Goal: Transaction & Acquisition: Purchase product/service

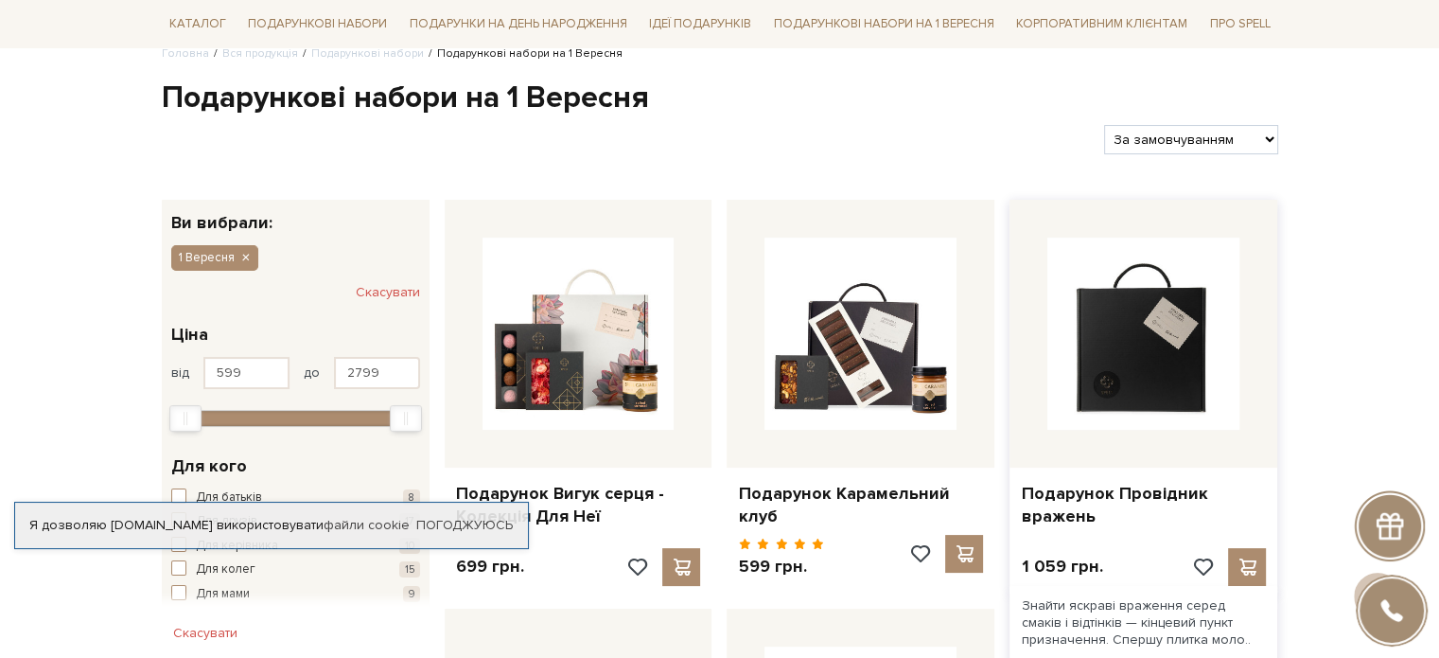
scroll to position [95, 0]
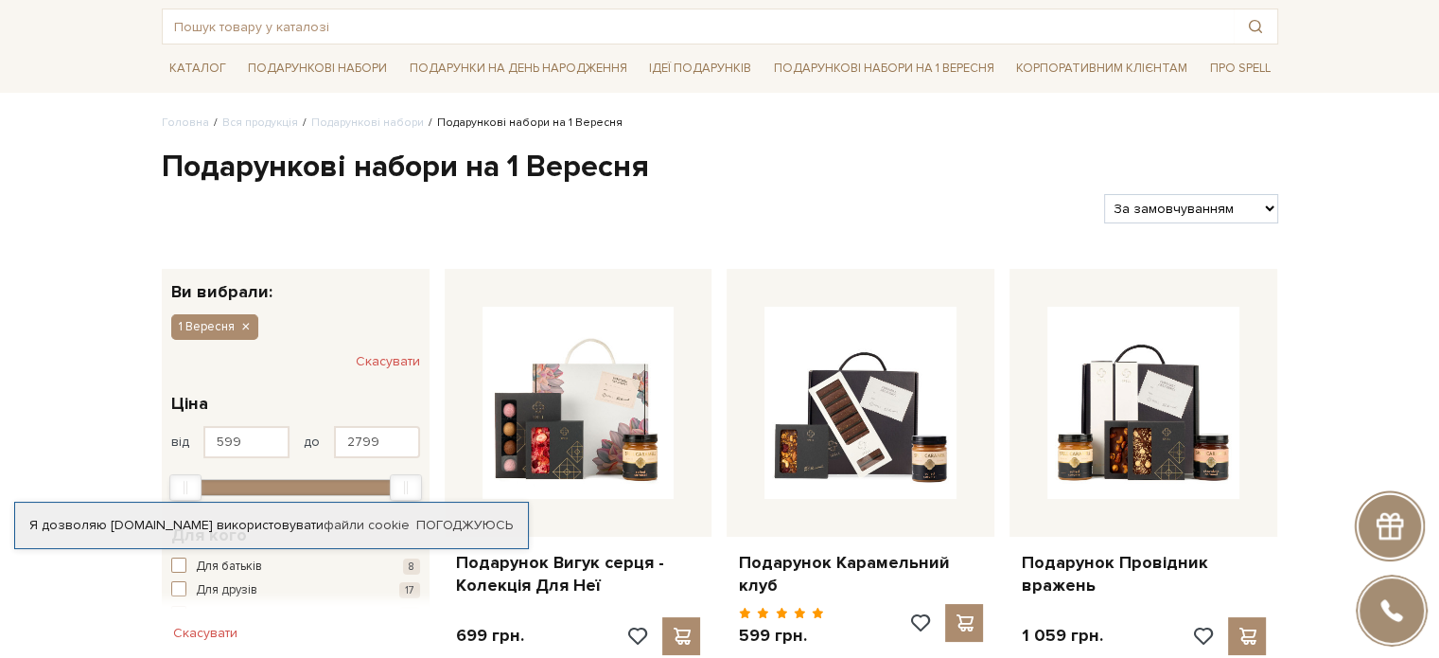
click at [1227, 201] on select "За замовчуванням За Ціною (зростання) За Ціною (зменшення) Новинки За популярні…" at bounding box center [1190, 208] width 173 height 29
select select "[URL][DOMAIN_NAME]"
click at [1104, 194] on select "За замовчуванням За Ціною (зростання) За Ціною (зменшення) Новинки За популярні…" at bounding box center [1190, 208] width 173 height 29
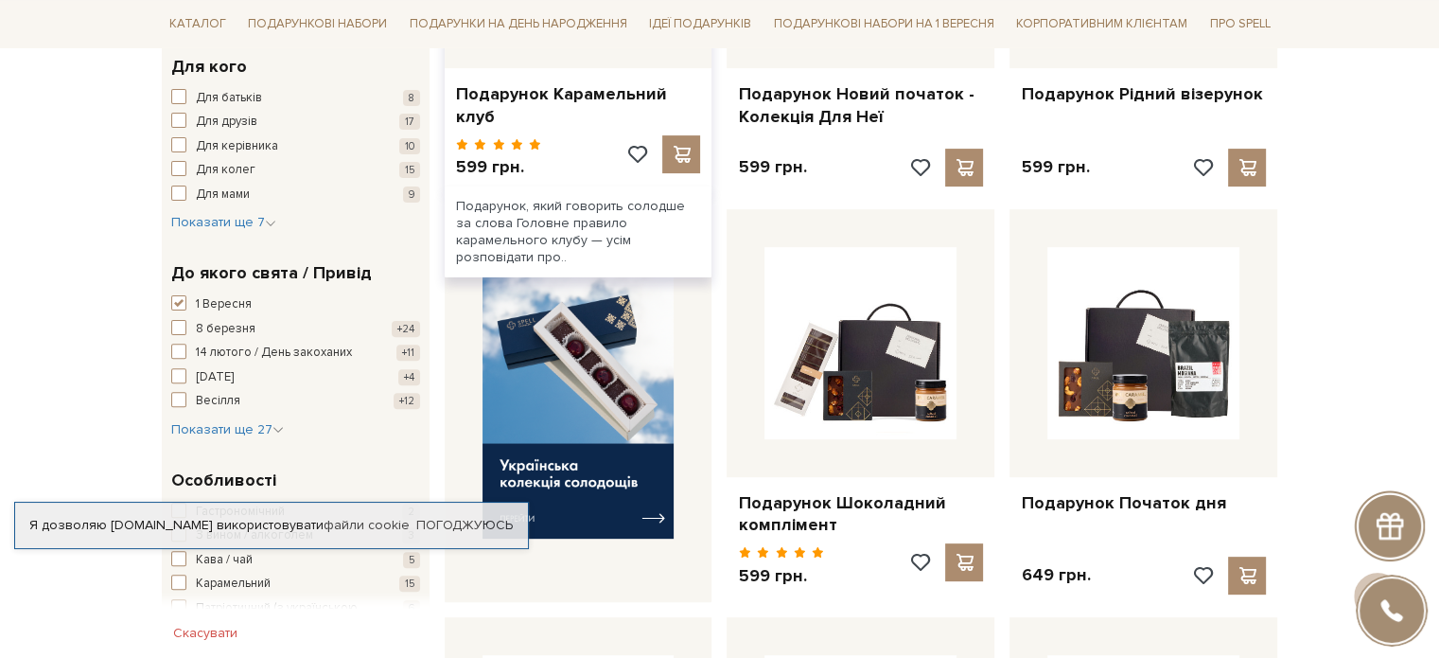
scroll to position [568, 0]
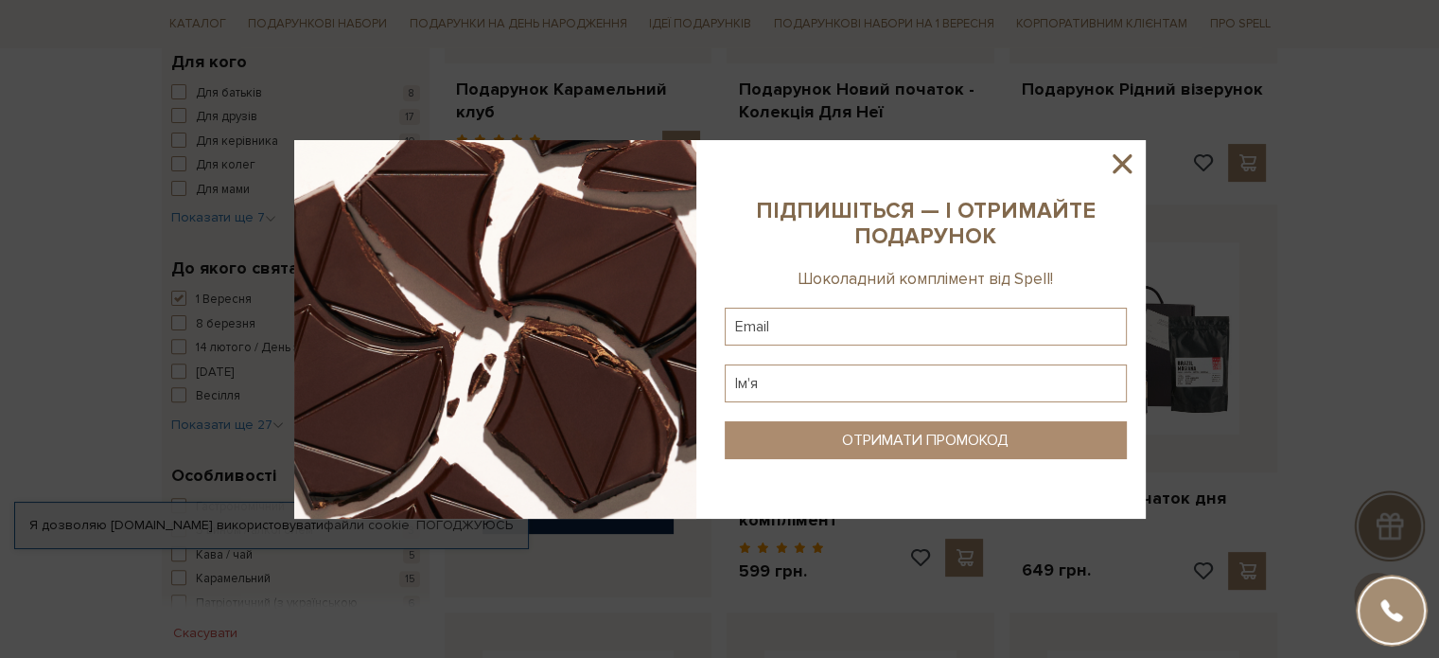
click at [1129, 163] on icon at bounding box center [1122, 164] width 32 height 32
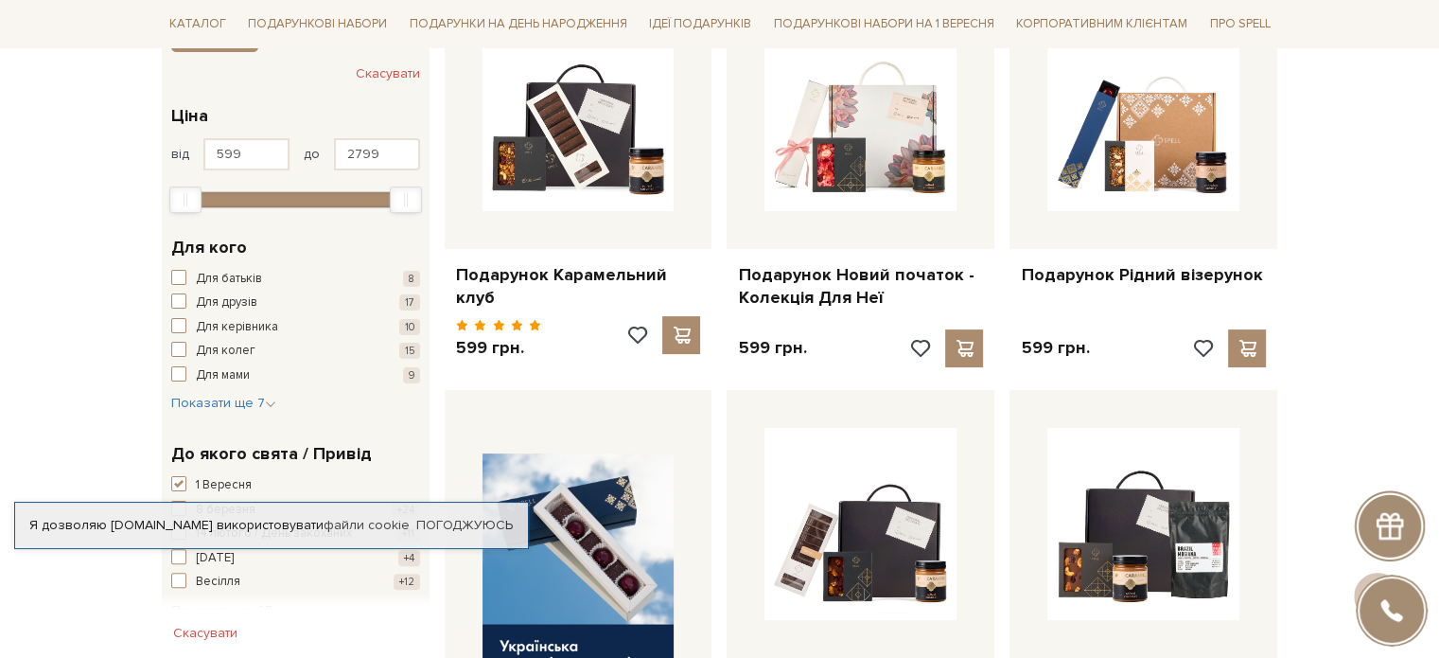
scroll to position [284, 0]
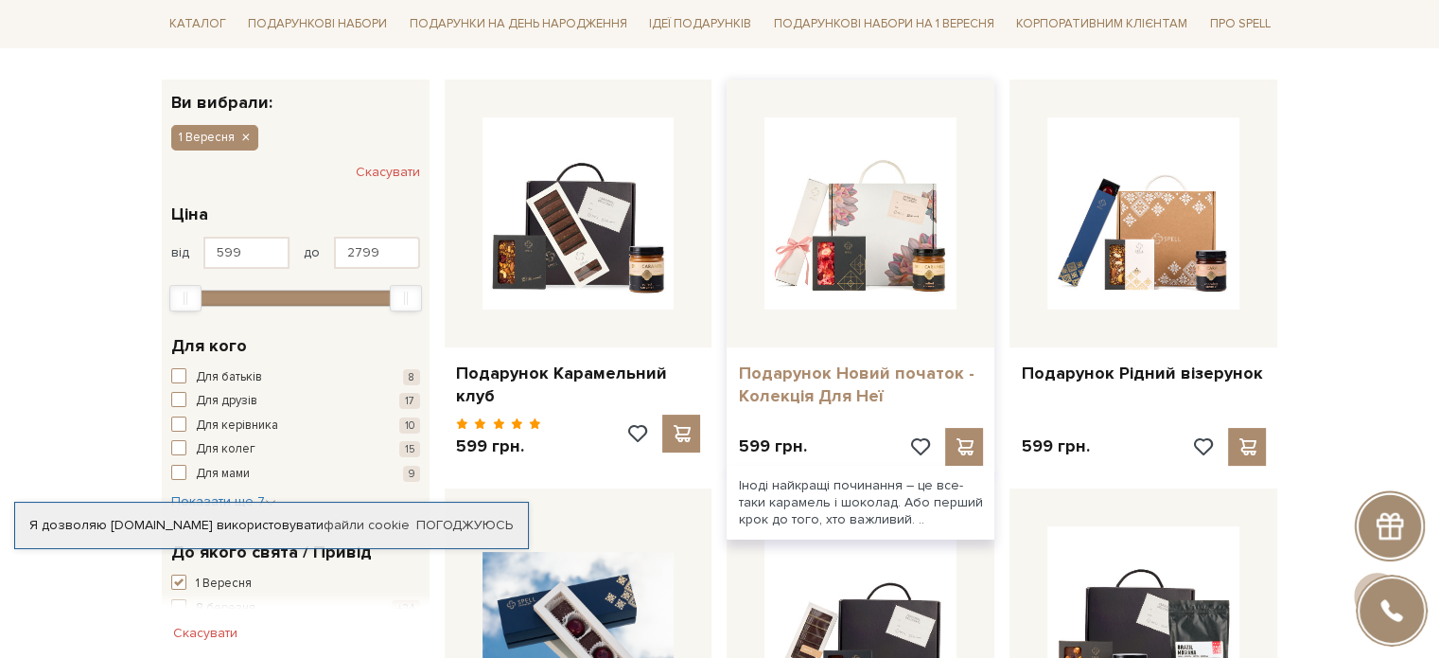
click at [831, 382] on link "Подарунок Новий початок - Колекція Для Неї" at bounding box center [860, 384] width 245 height 44
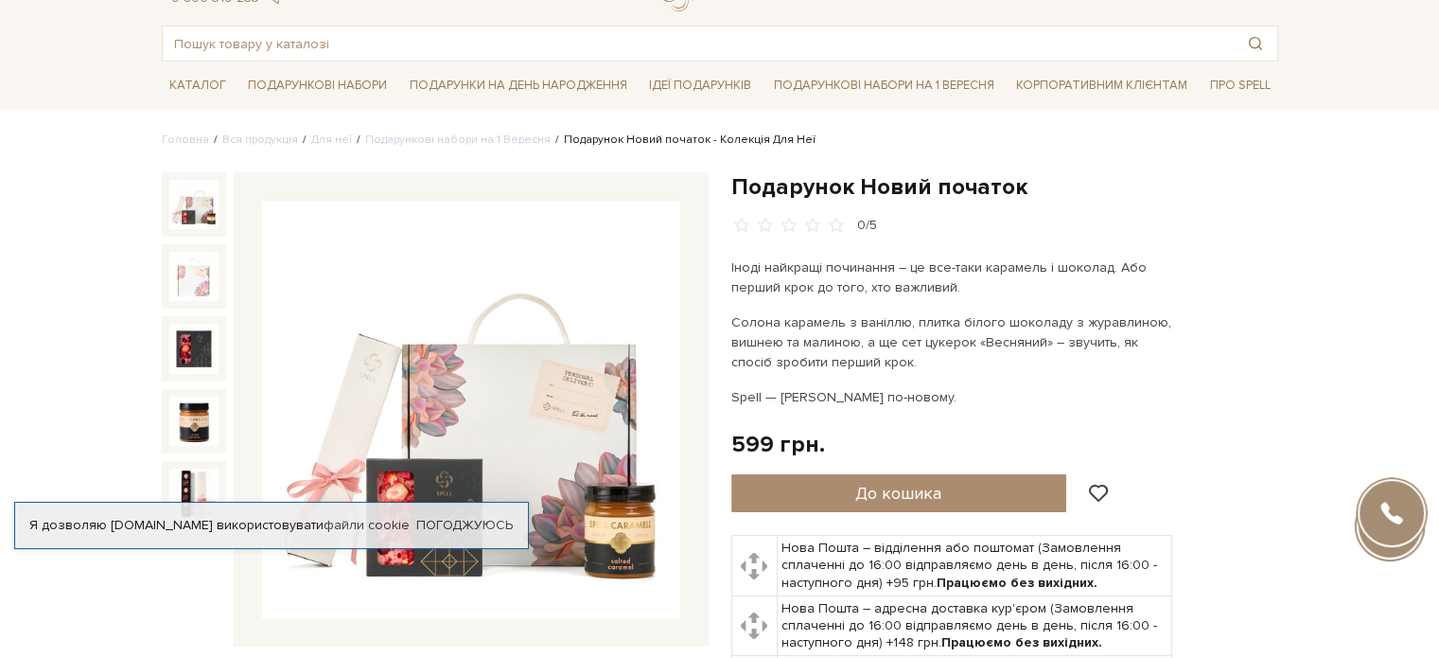
scroll to position [189, 0]
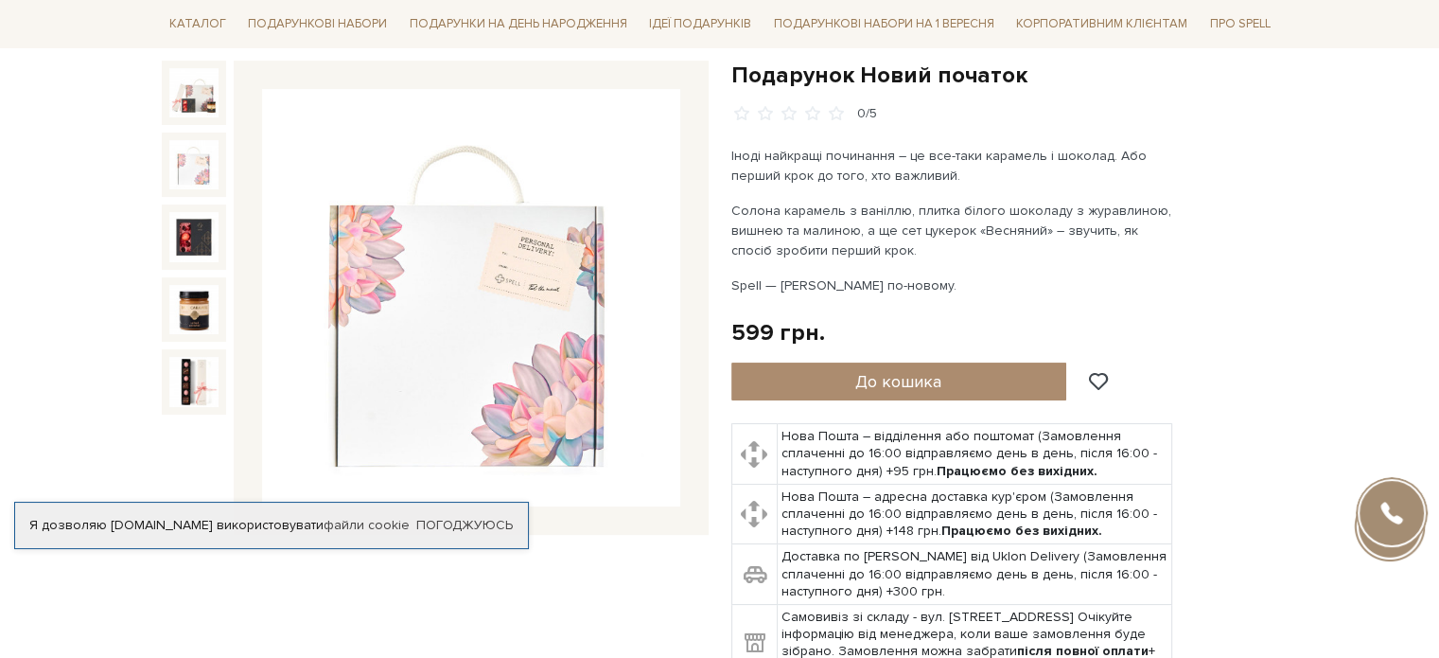
click at [178, 173] on img at bounding box center [193, 164] width 49 height 49
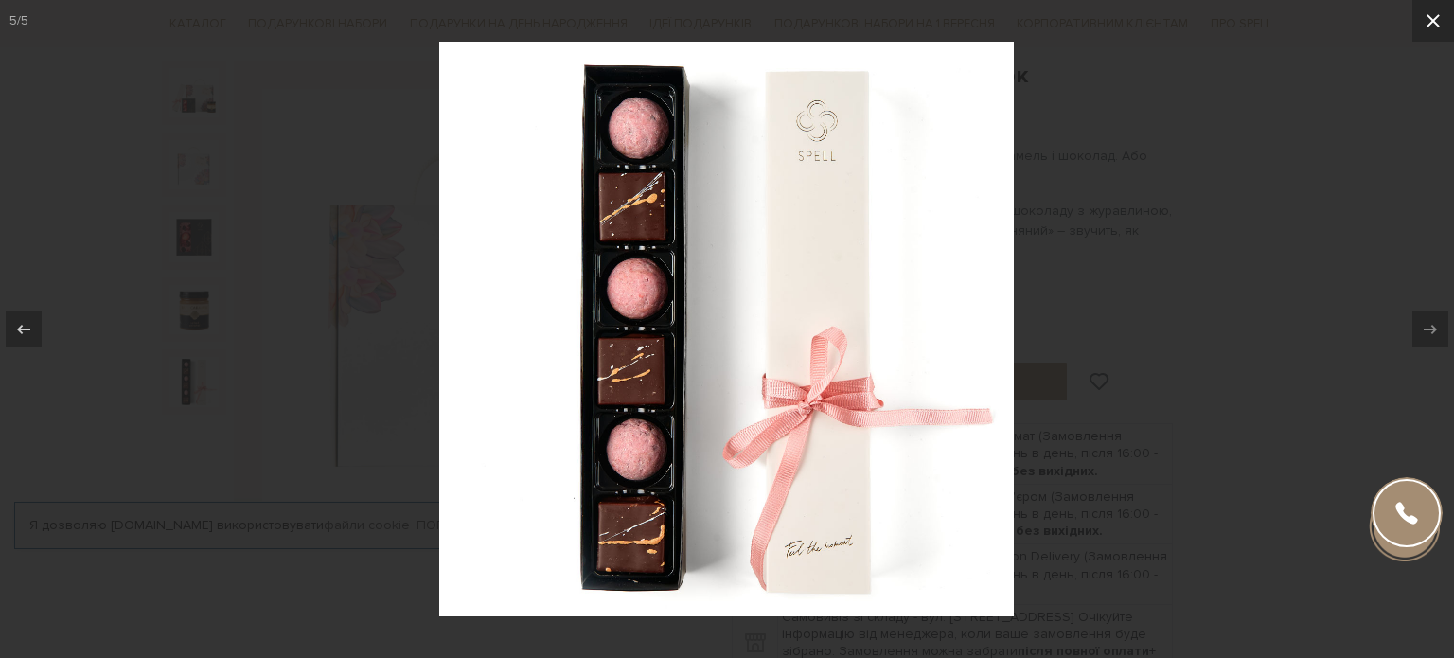
click at [1420, 26] on button at bounding box center [1433, 21] width 42 height 42
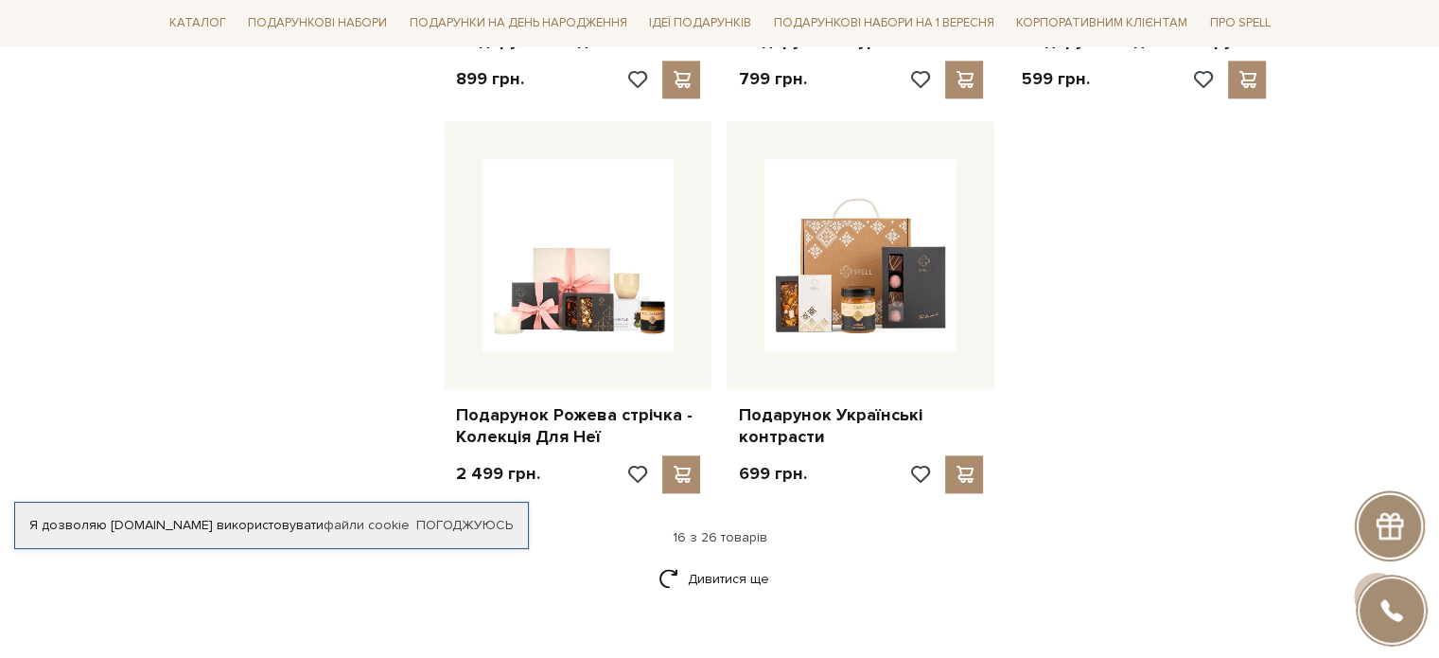
scroll to position [2461, 0]
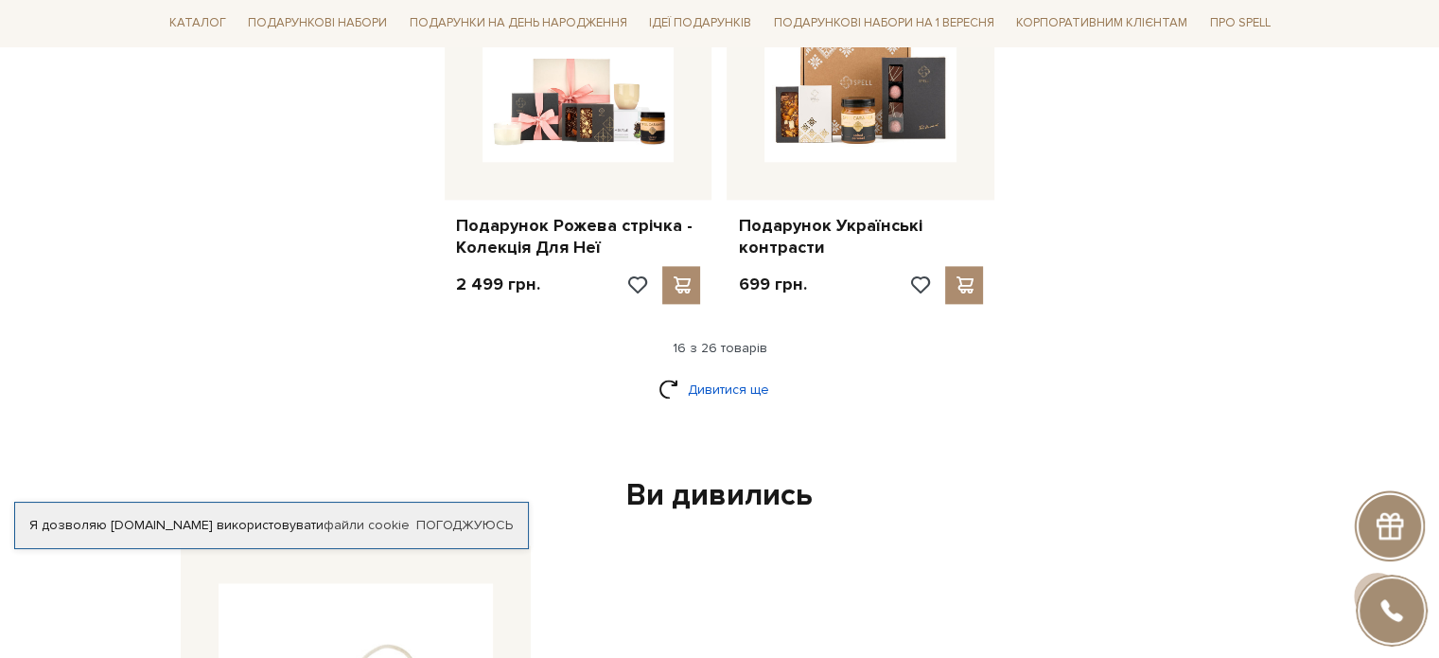
click at [750, 378] on link "Дивитися ще" at bounding box center [720, 389] width 123 height 33
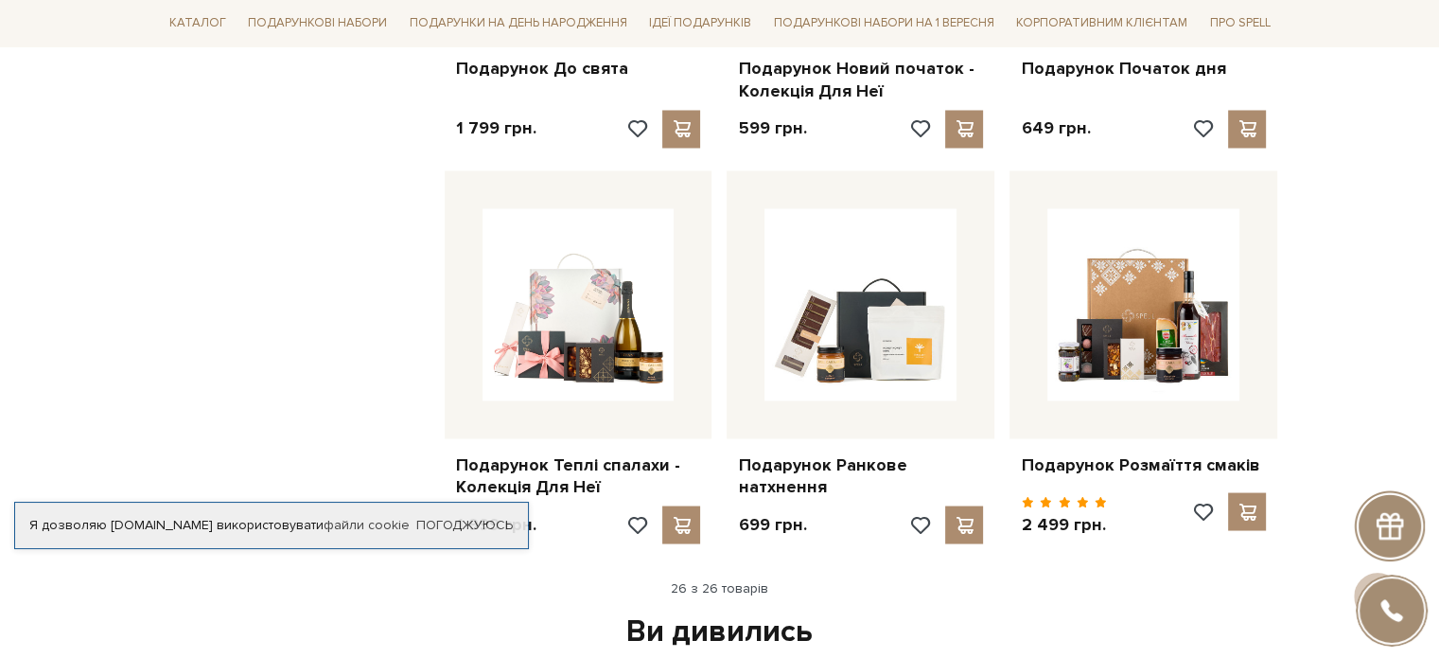
scroll to position [3502, 0]
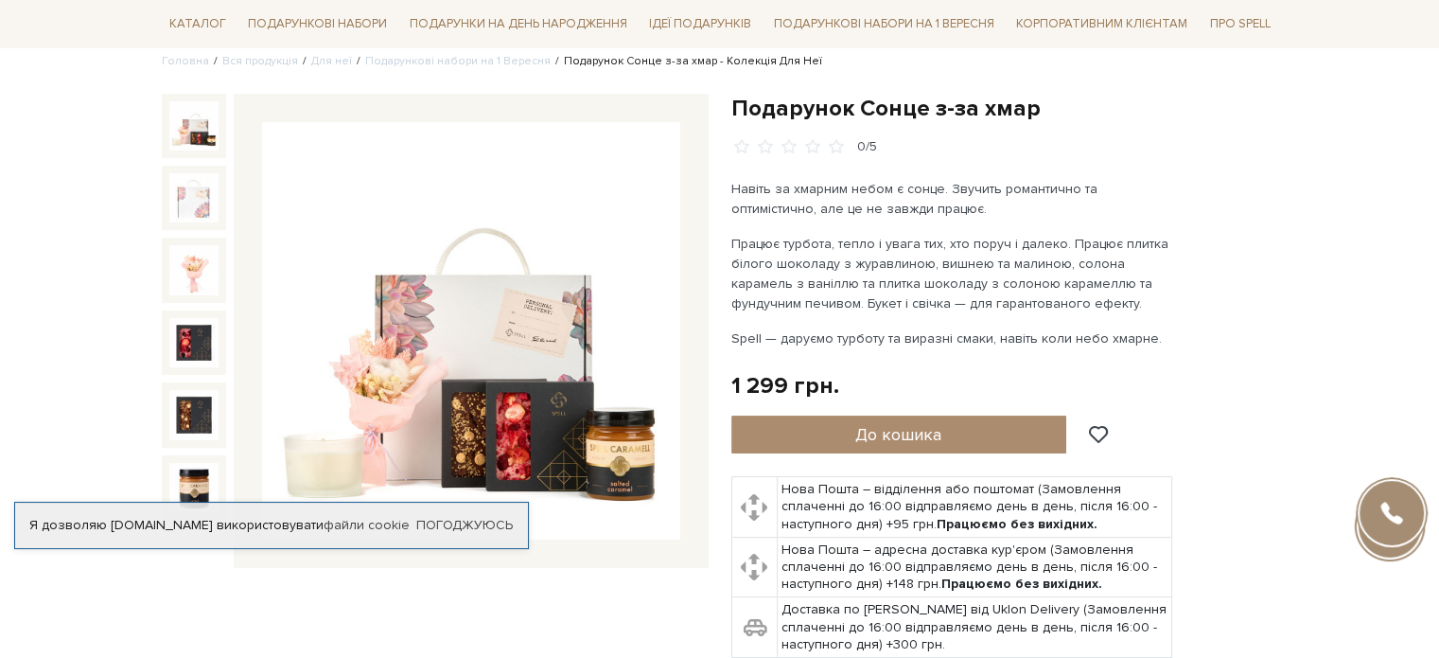
scroll to position [189, 0]
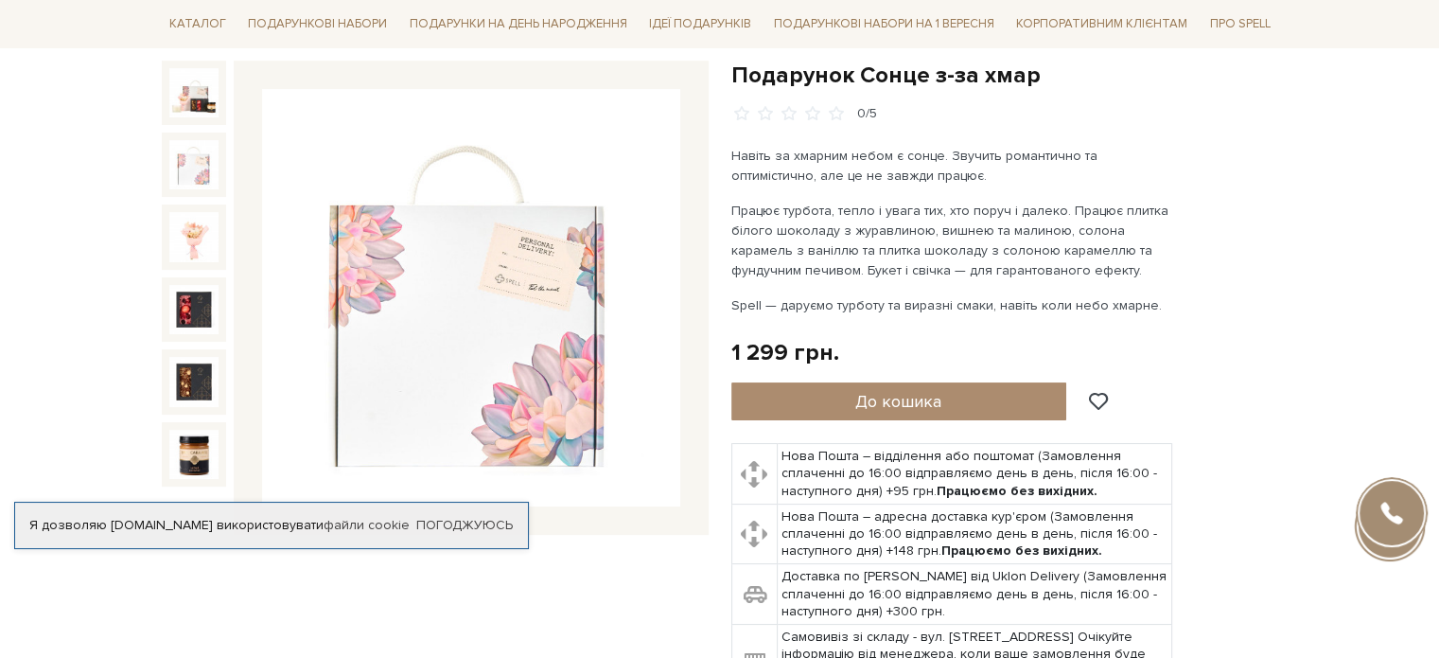
click at [189, 163] on img at bounding box center [193, 164] width 49 height 49
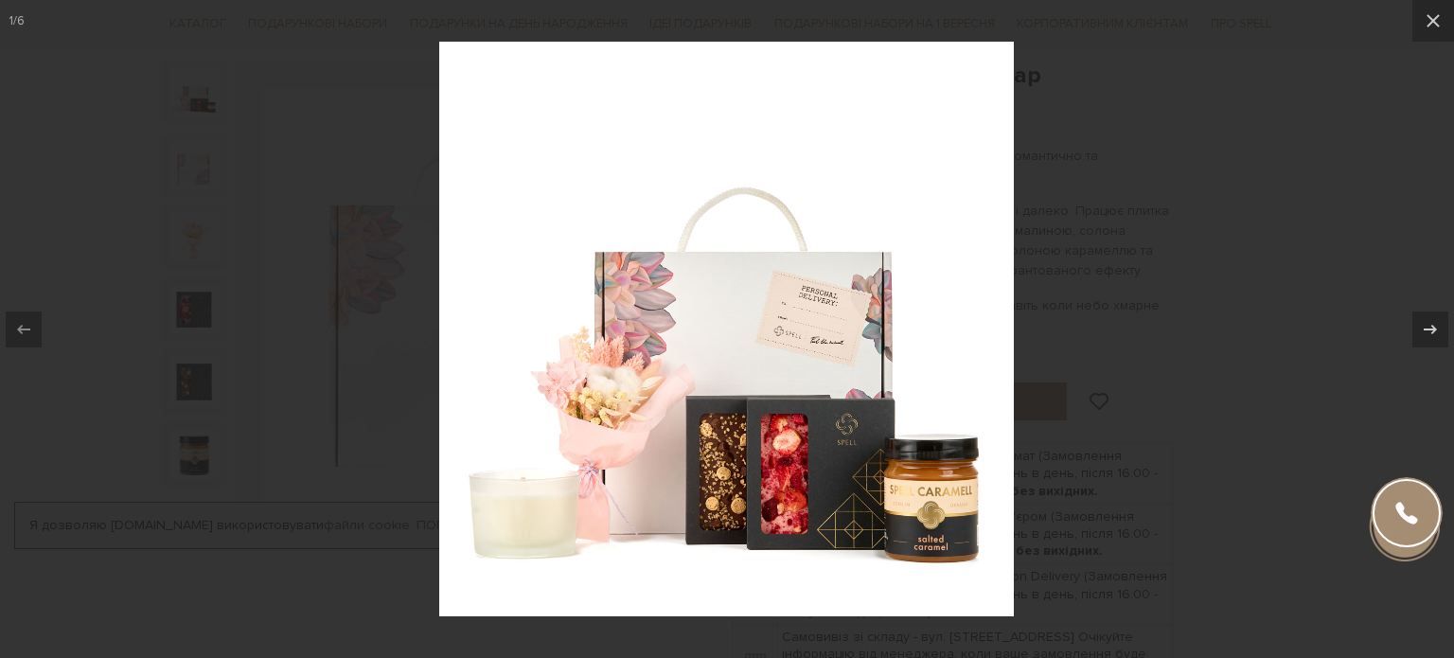
click at [1264, 379] on div at bounding box center [727, 329] width 1454 height 658
